Goal: Task Accomplishment & Management: Manage account settings

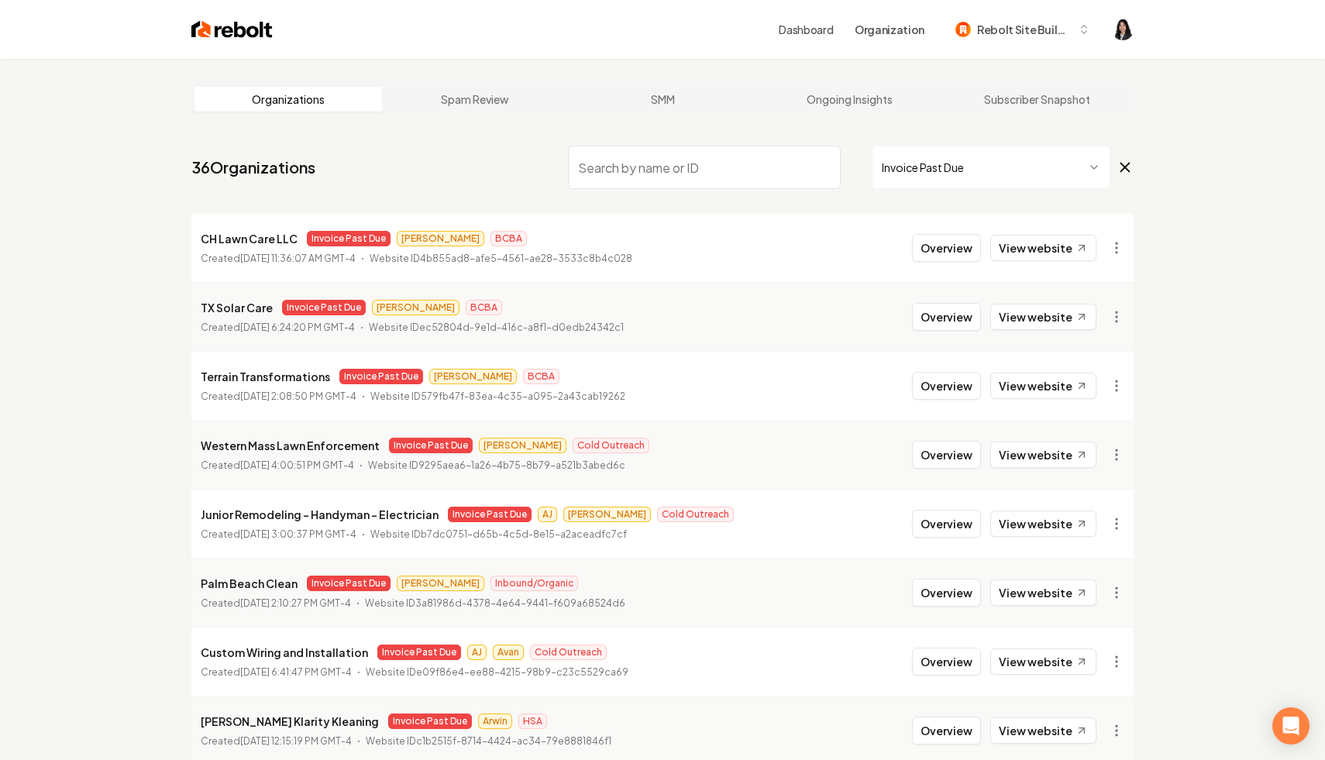
click at [728, 157] on input "search" at bounding box center [704, 167] width 273 height 43
paste input "Remys Roofing"
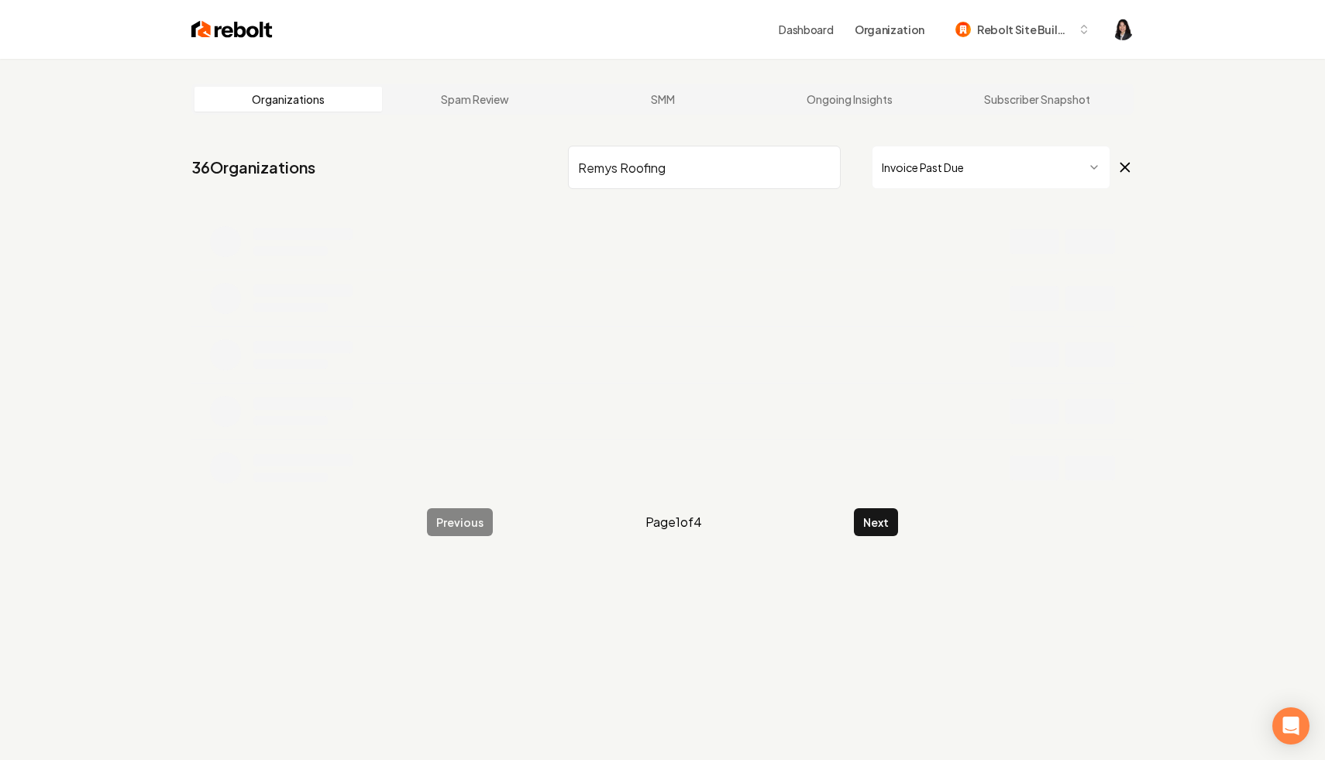
click at [1122, 169] on icon at bounding box center [1125, 167] width 9 height 9
click at [753, 168] on input "Remys Roofing" at bounding box center [704, 167] width 273 height 43
type input "Remys Roofing"
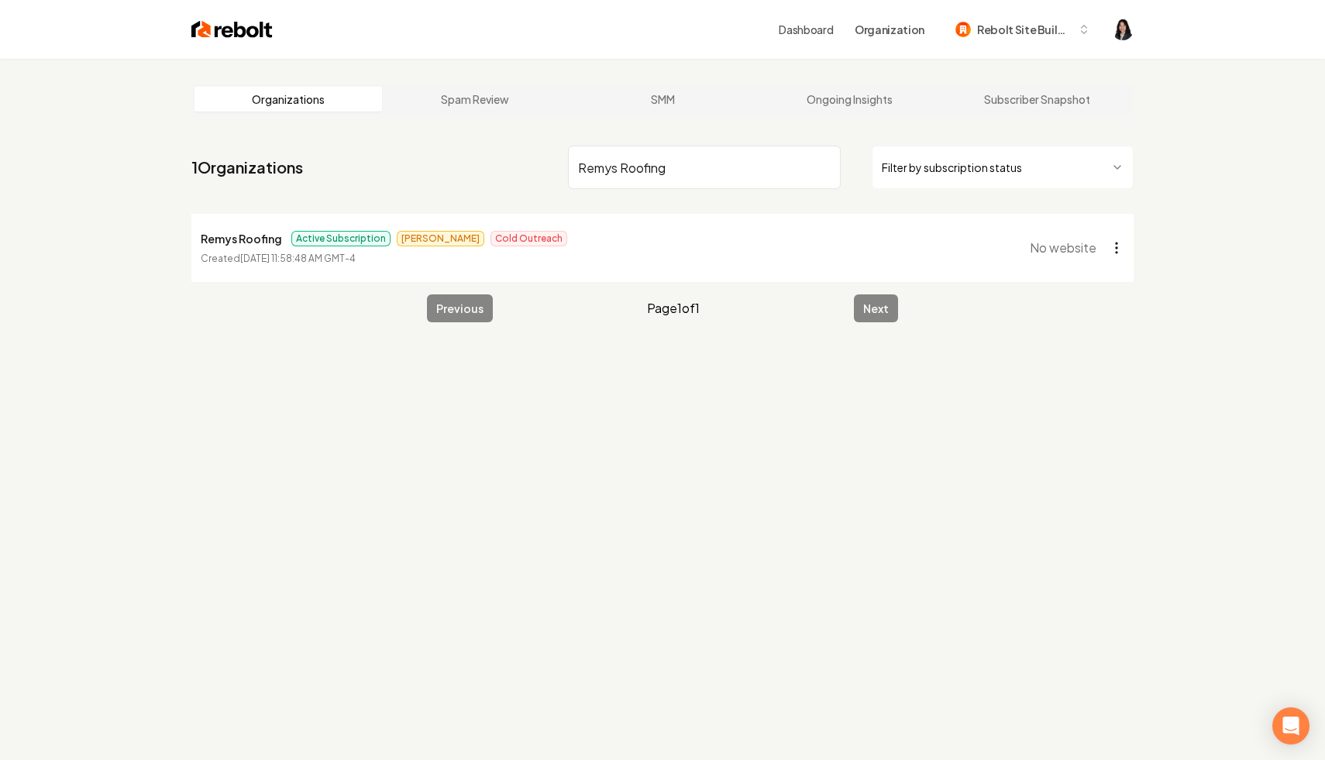
click at [1115, 243] on html "Dashboard Organization Rebolt Site Builder Organizations Spam Review SMM Ongoin…" at bounding box center [662, 380] width 1325 height 760
click at [1088, 379] on link "View in Stripe" at bounding box center [1078, 381] width 98 height 25
